Goal: Transaction & Acquisition: Book appointment/travel/reservation

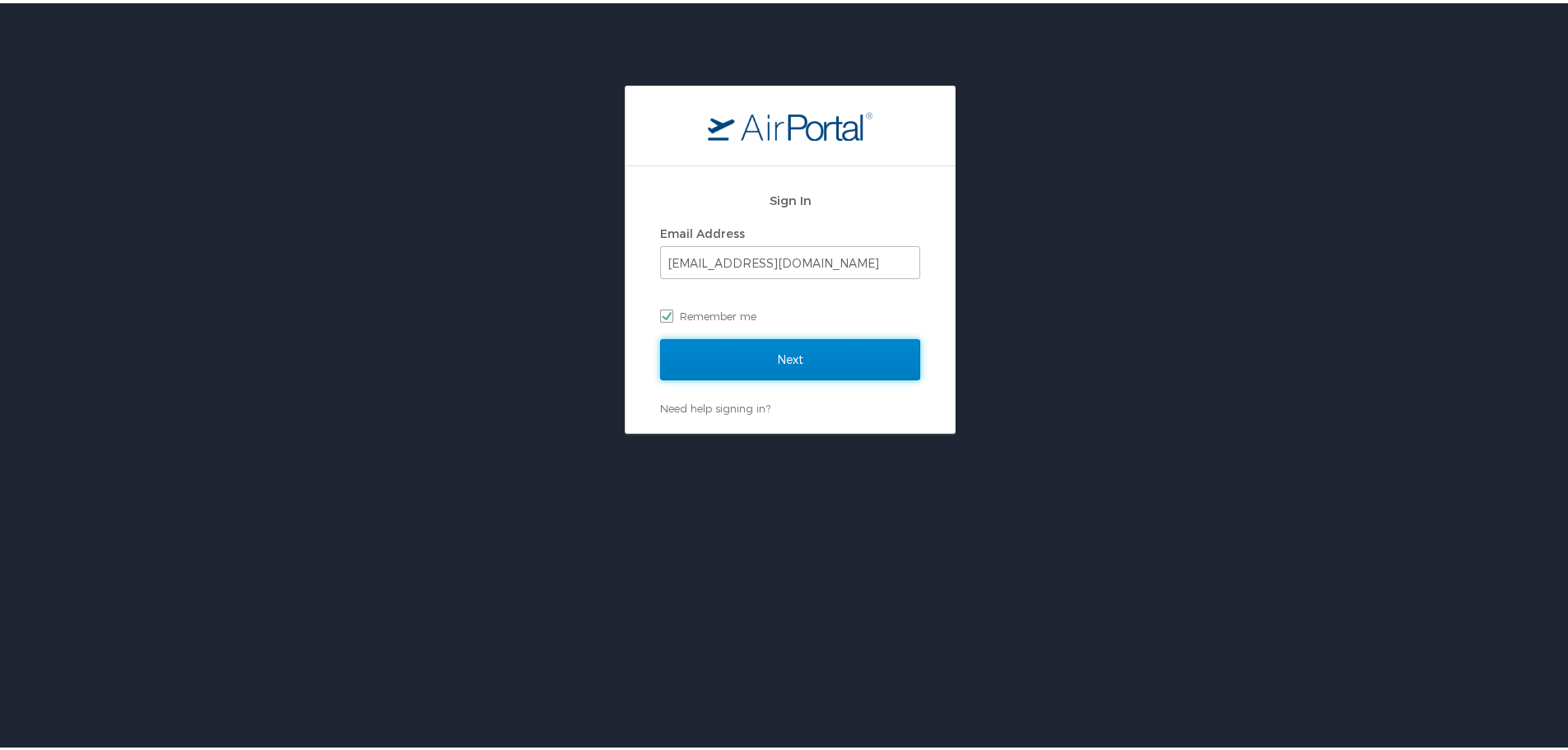
click at [735, 350] on input "Next" at bounding box center [790, 356] width 261 height 41
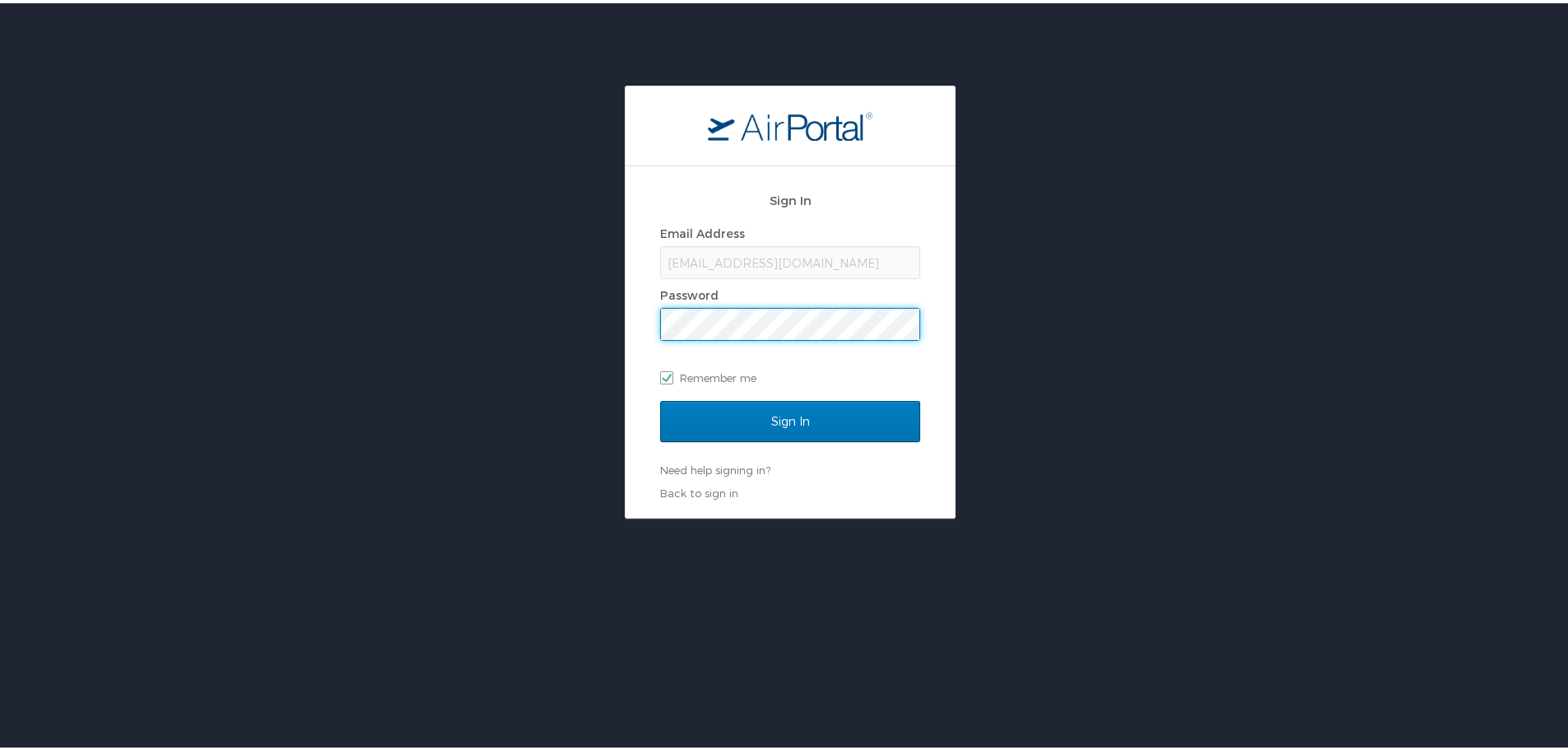
click at [831, 393] on div "Sign In Email Address rsasson@mplthealthcare.com Password Remember me" at bounding box center [790, 289] width 261 height 220
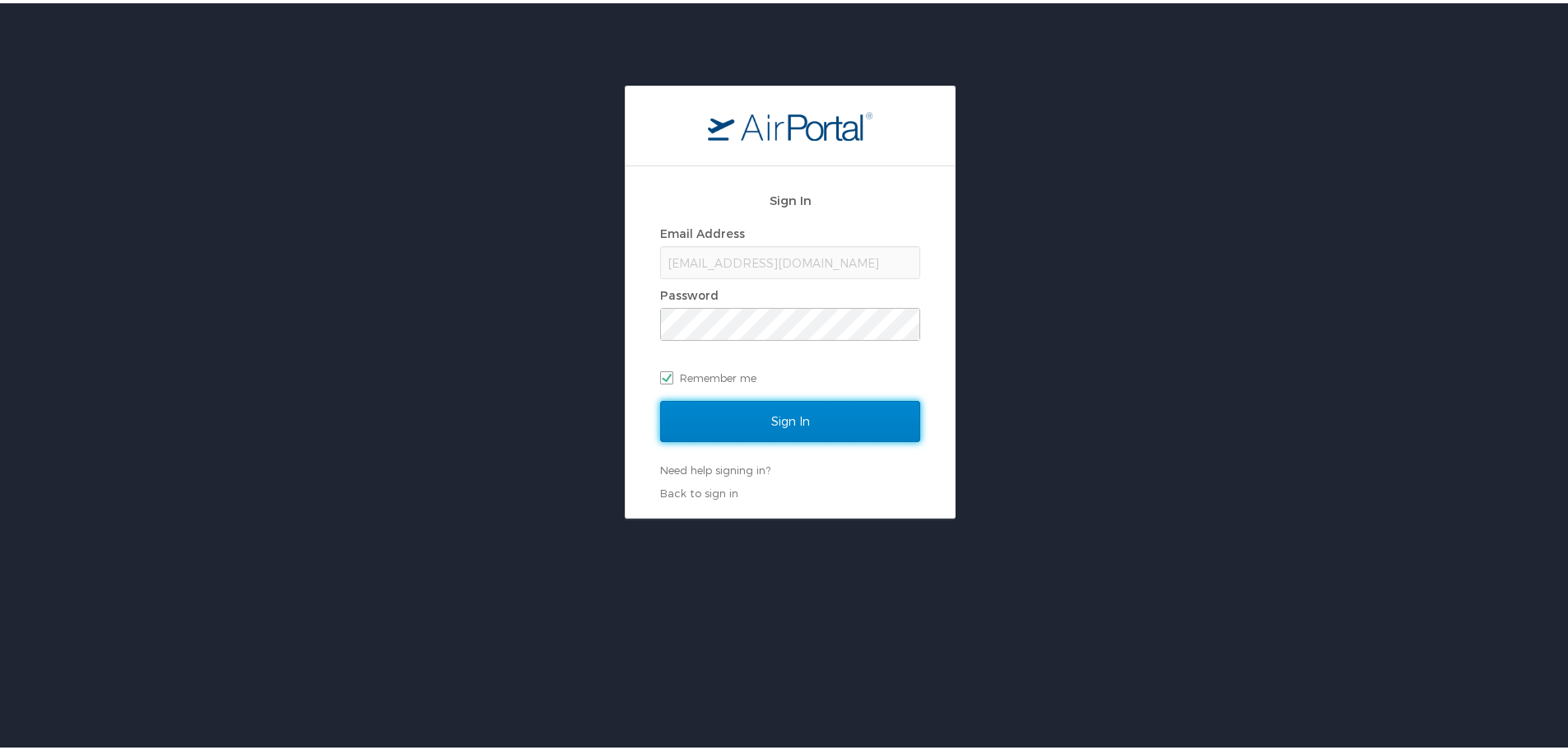
click at [786, 416] on input "Sign In" at bounding box center [790, 418] width 261 height 41
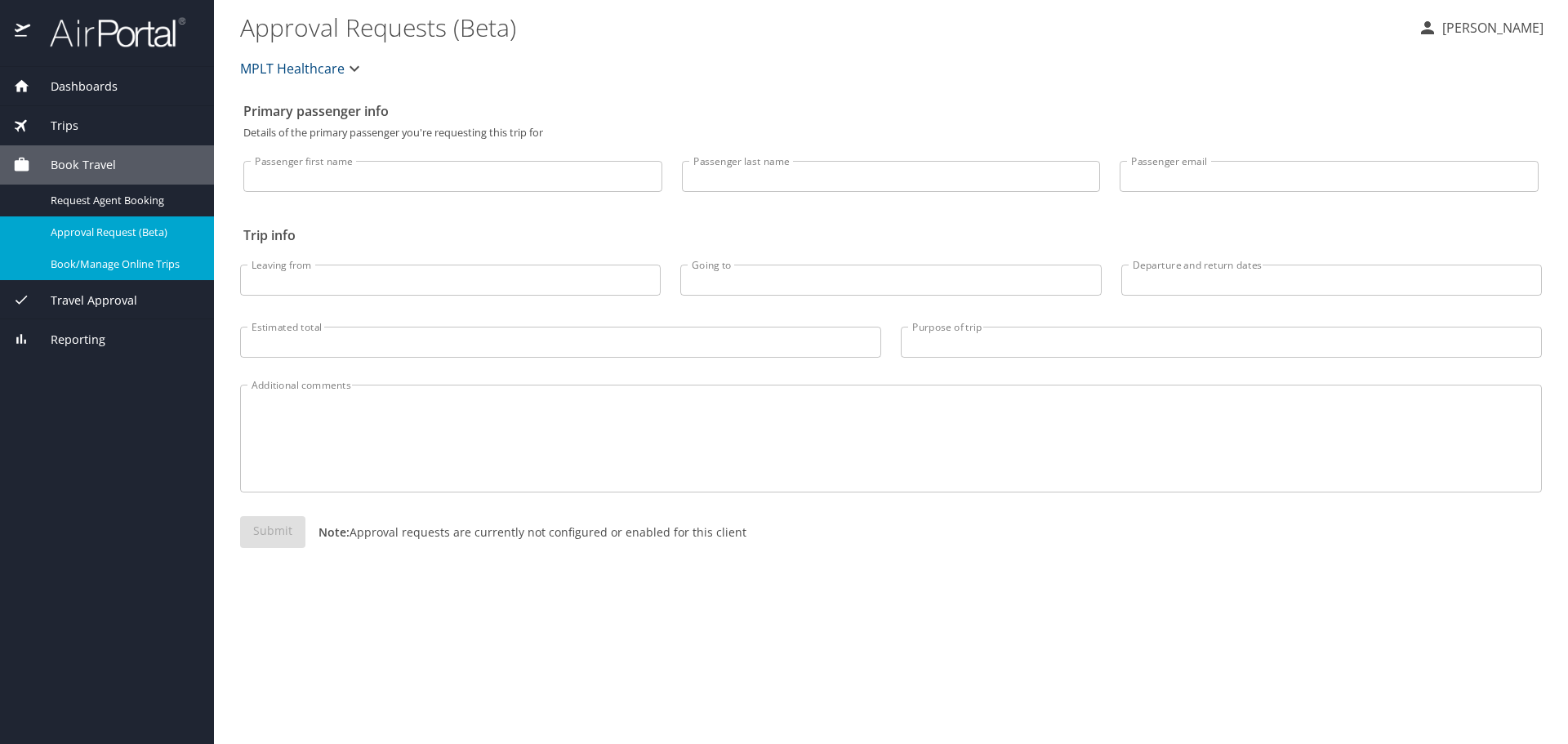
click at [143, 266] on span "Book/Manage Online Trips" at bounding box center [122, 264] width 143 height 16
